Goal: Task Accomplishment & Management: Use online tool/utility

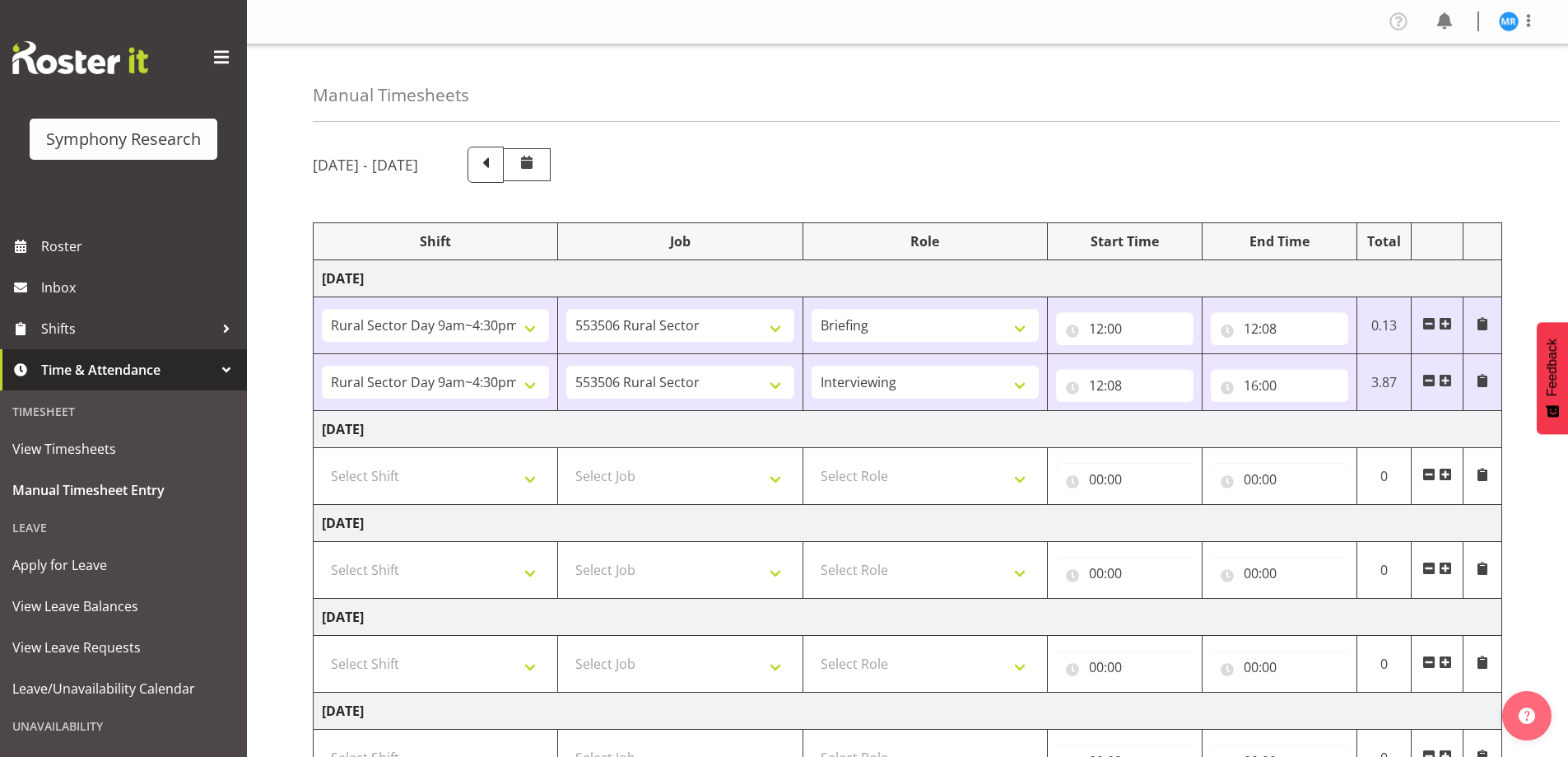
select select "81561"
select select "10587"
select select "81561"
select select "10587"
select select "47"
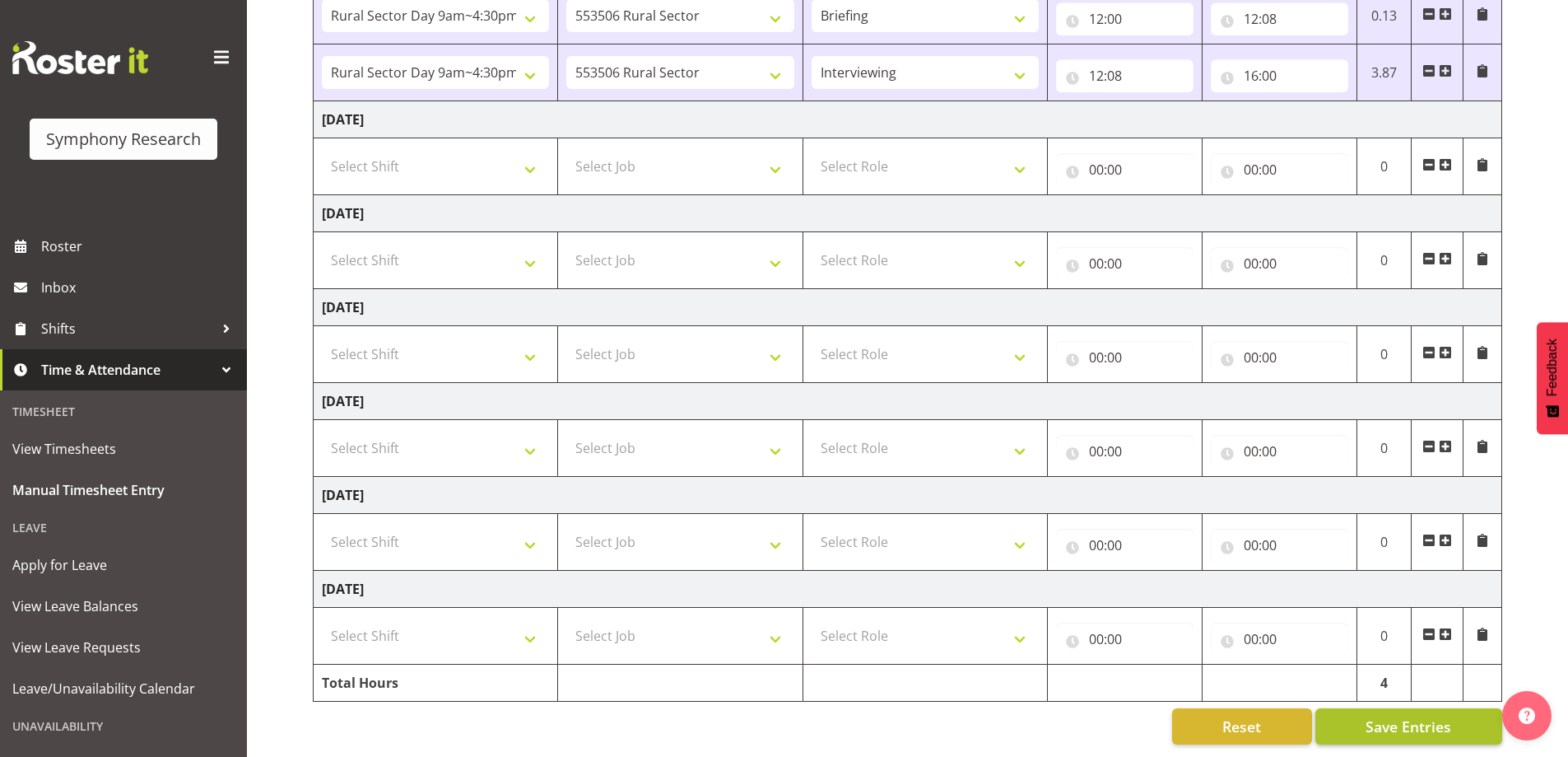
scroll to position [322, 0]
click at [1403, 715] on span "Save Entries" at bounding box center [1408, 726] width 85 height 21
click at [1398, 715] on span "Save Entries" at bounding box center [1408, 726] width 85 height 21
click at [1412, 717] on span "Save Entries" at bounding box center [1408, 726] width 85 height 21
